Goal: Download file/media

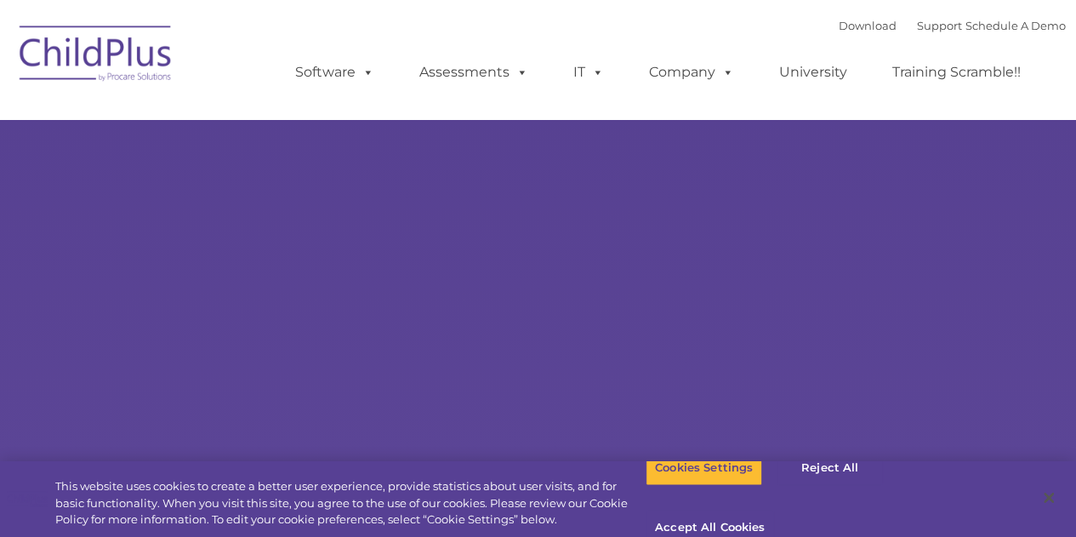
select select "MEDIUM"
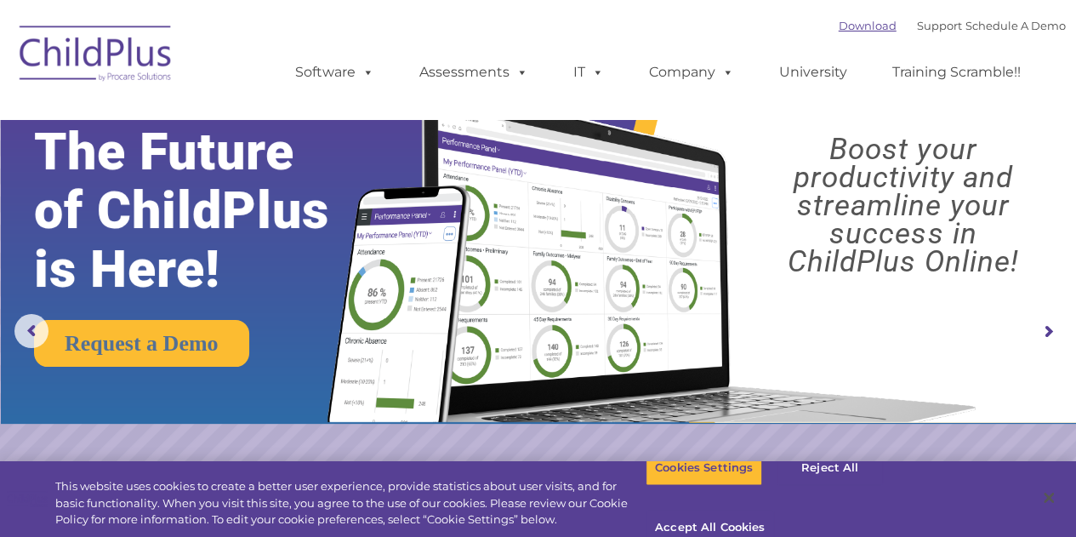
click at [849, 31] on link "Download" at bounding box center [868, 26] width 58 height 14
click at [774, 511] on button "Accept All Cookies" at bounding box center [710, 529] width 128 height 36
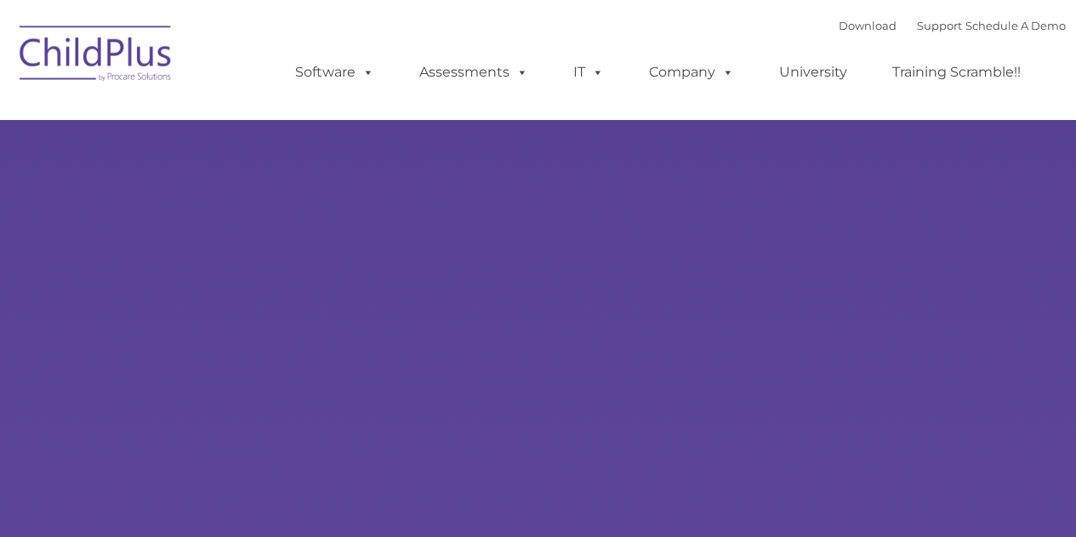
type input ""
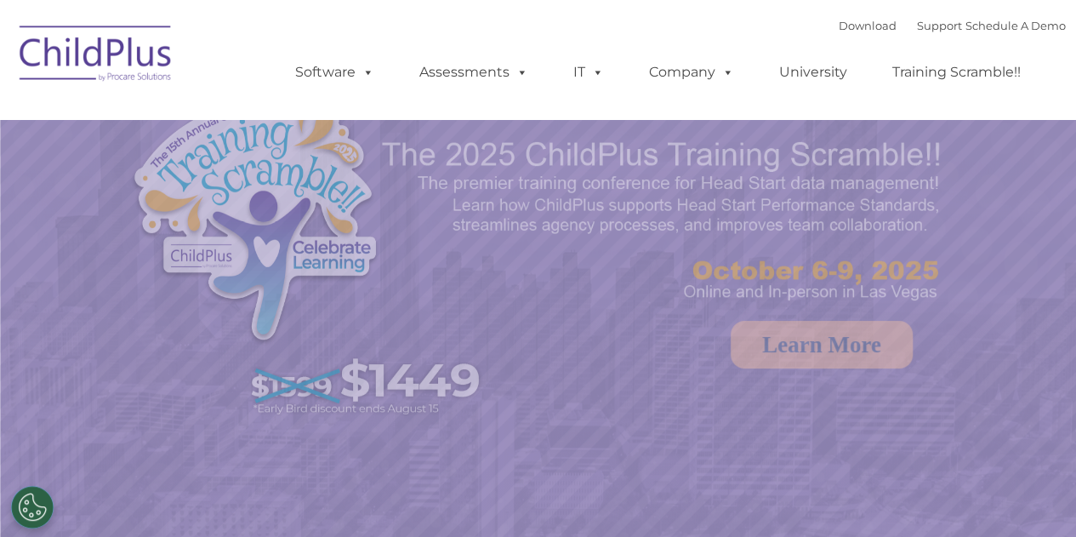
select select "MEDIUM"
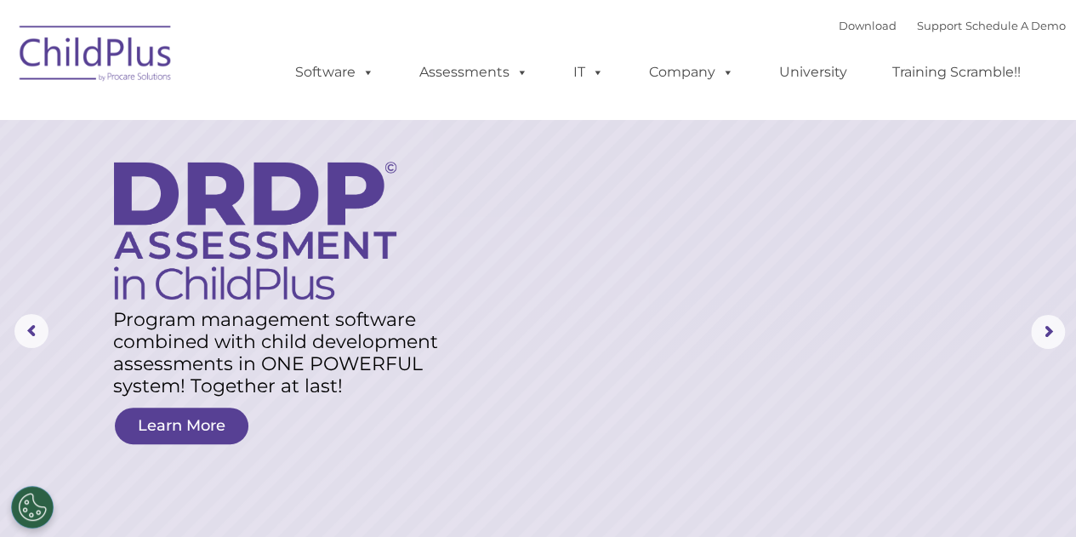
click at [136, 16] on img at bounding box center [96, 56] width 170 height 85
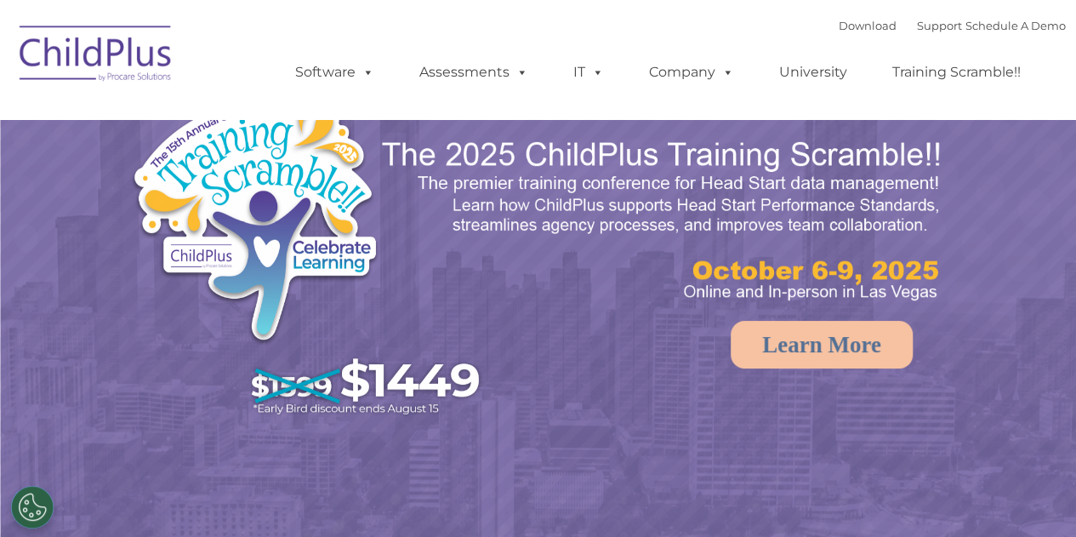
select select "MEDIUM"
